Goal: Information Seeking & Learning: Find specific page/section

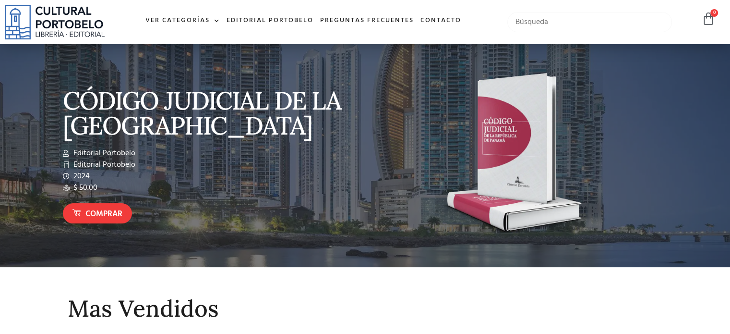
click at [560, 24] on input "text" at bounding box center [590, 22] width 165 height 20
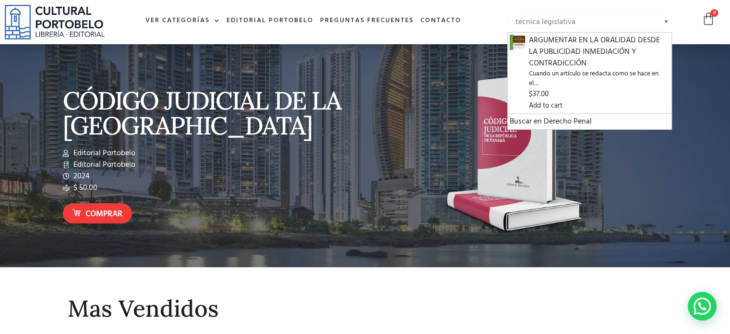
click at [530, 26] on input "tecnica legislativa" at bounding box center [590, 22] width 165 height 20
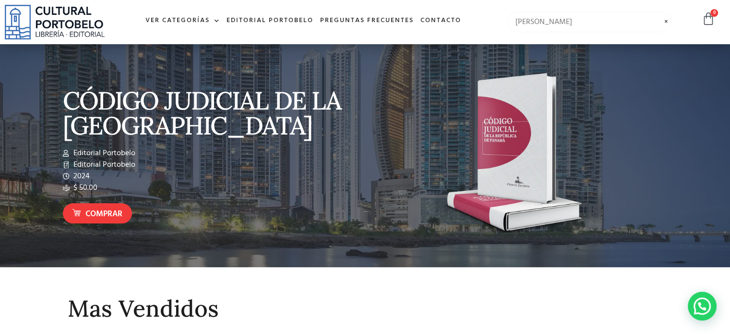
type input "mitchell"
